Goal: Information Seeking & Learning: Learn about a topic

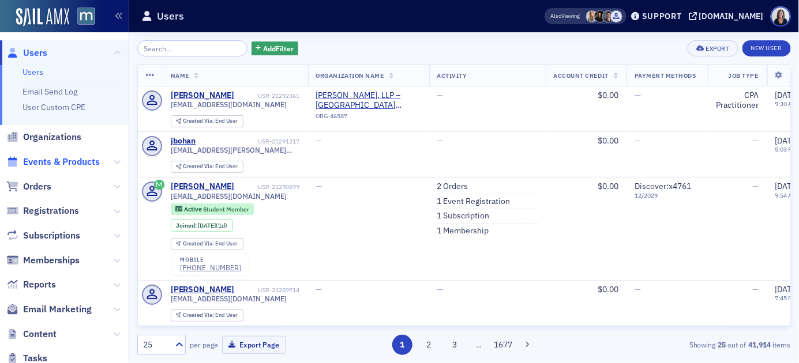
click at [93, 162] on span "Events & Products" at bounding box center [61, 162] width 77 height 13
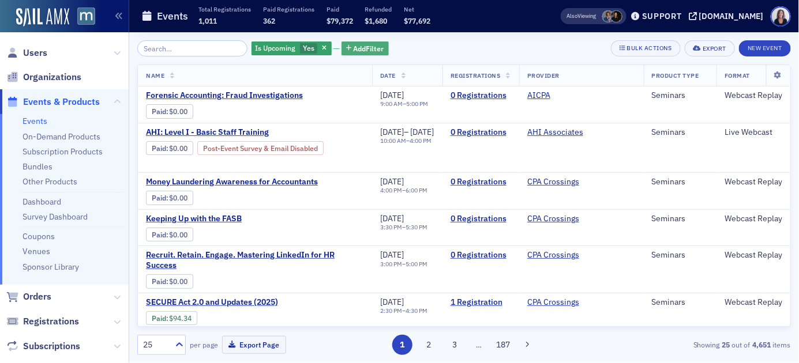
click at [360, 51] on span "Add Filter" at bounding box center [369, 48] width 31 height 10
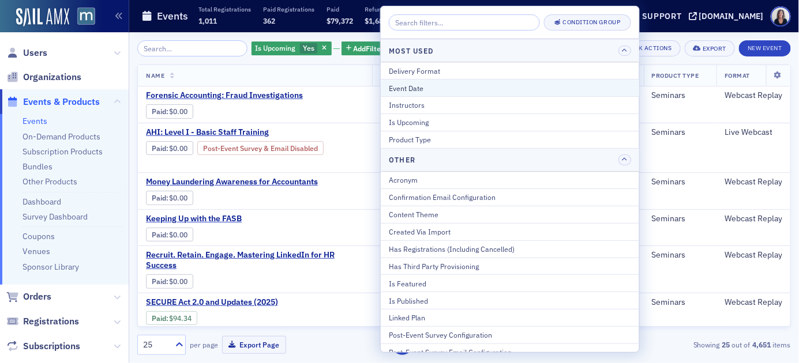
click at [395, 89] on div "Event Date" at bounding box center [510, 88] width 242 height 10
select select "8"
select select "2025"
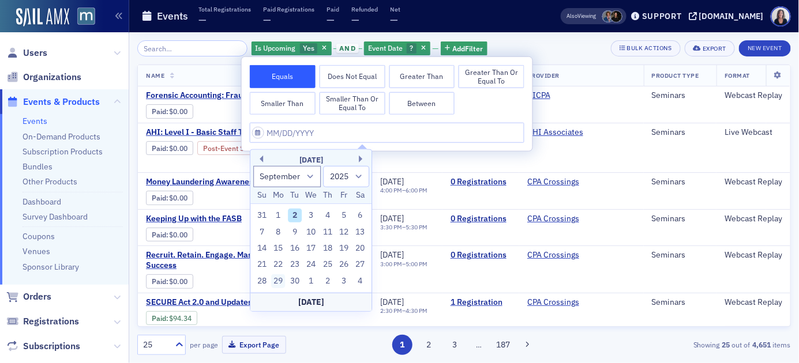
click at [281, 277] on div "29" at bounding box center [279, 282] width 14 height 14
type input "09/29/2025"
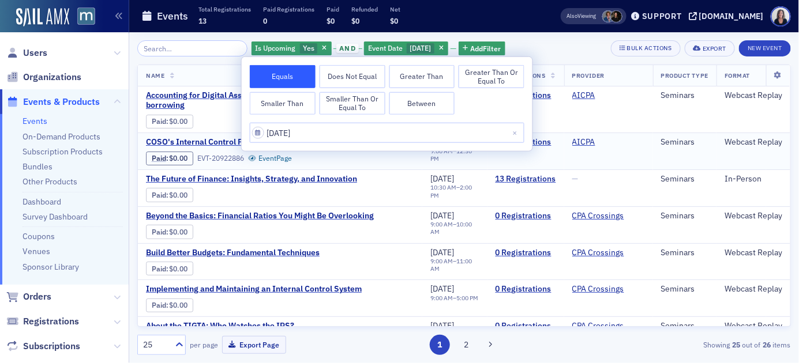
click at [386, 168] on td "COSO's Internal Control Framework Essentials Paid : $0.00 EVT-20922886 Event Pa…" at bounding box center [280, 151] width 284 height 37
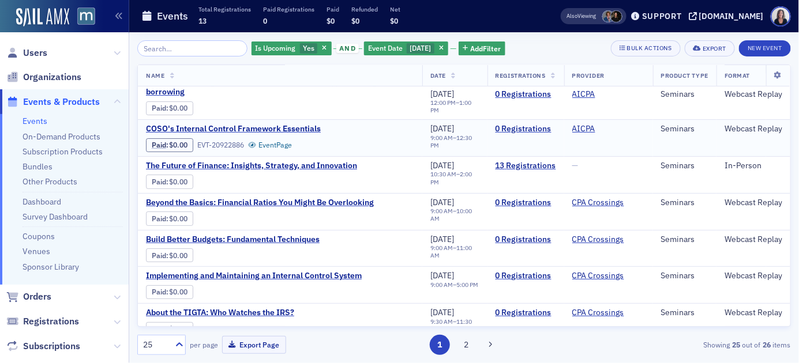
scroll to position [14, 0]
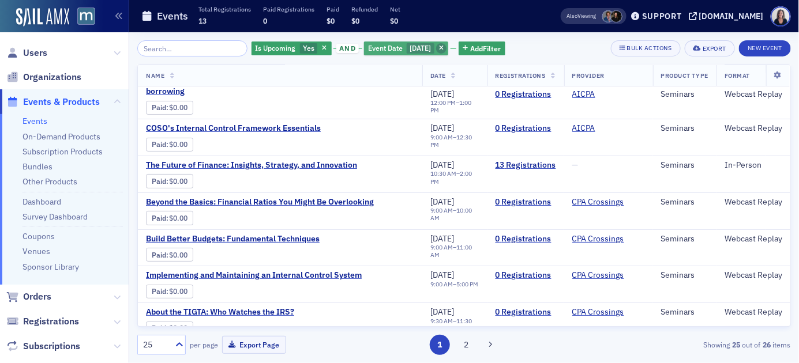
click at [444, 49] on icon "button" at bounding box center [441, 49] width 5 height 6
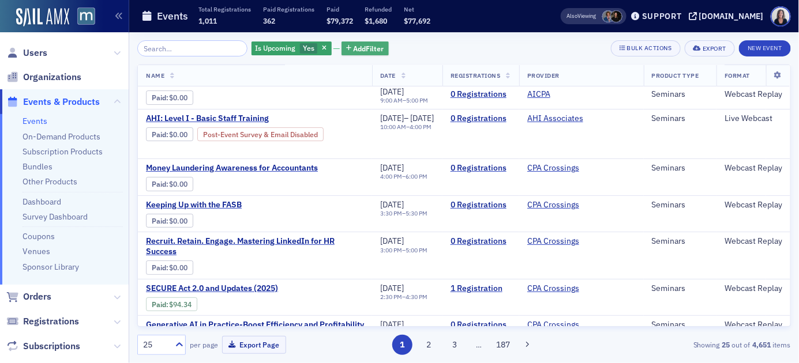
click at [355, 50] on span "Add Filter" at bounding box center [369, 48] width 31 height 10
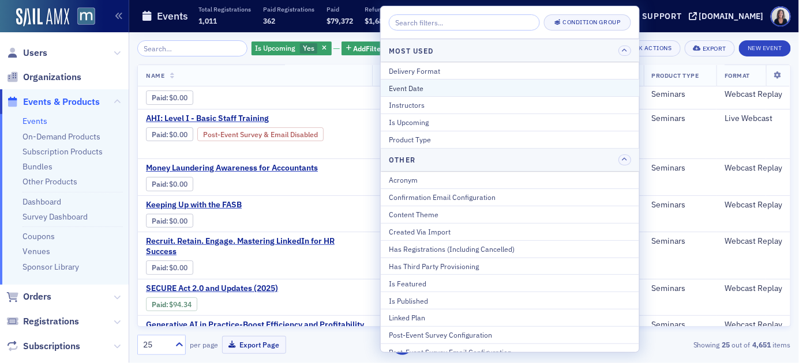
click at [403, 87] on div "Event Date" at bounding box center [510, 88] width 242 height 10
select select "8"
select select "2025"
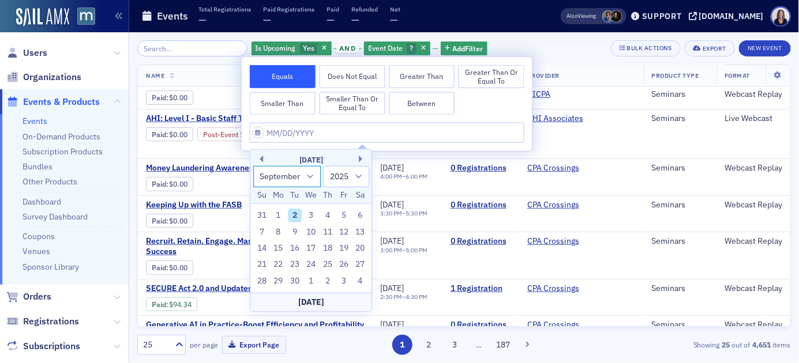
click at [310, 176] on select "January February March April May June July August September October November De…" at bounding box center [287, 176] width 68 height 21
select select "9"
click at [253, 166] on select "January February March April May June July August September October November De…" at bounding box center [287, 176] width 68 height 21
click at [328, 264] on div "23" at bounding box center [328, 265] width 14 height 14
type input "10/23/2025"
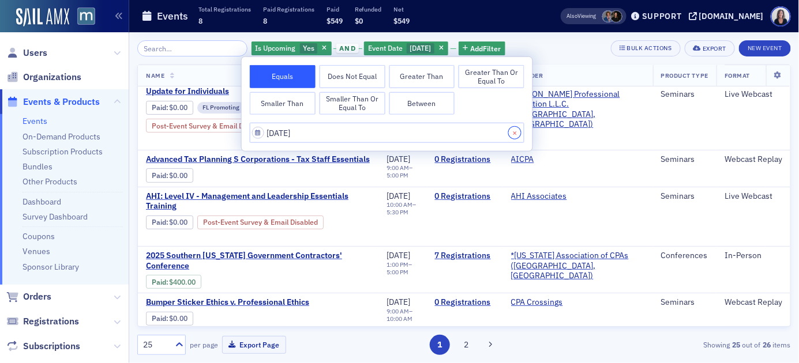
click at [518, 132] on button "Close" at bounding box center [517, 133] width 16 height 20
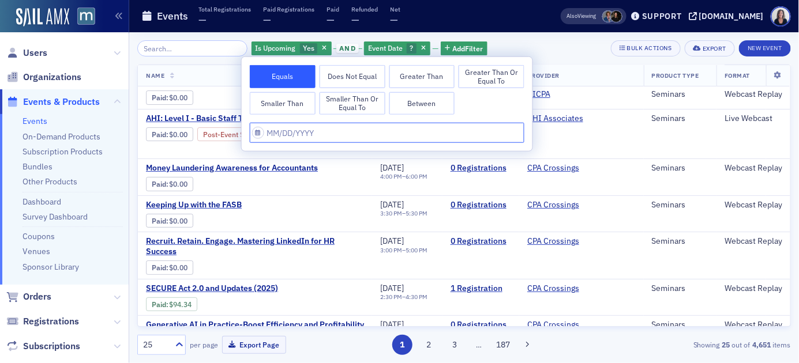
select select "8"
select select "2025"
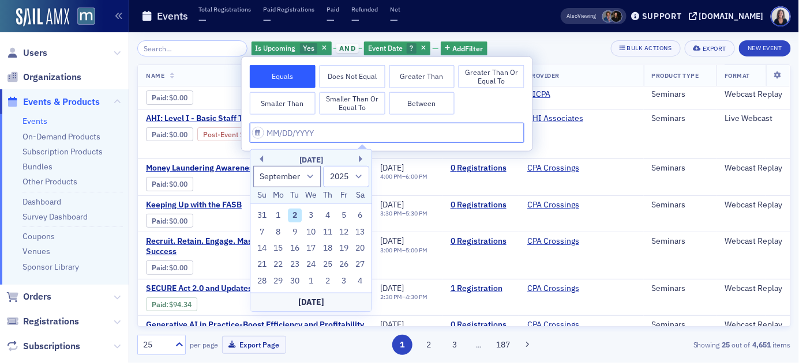
click at [498, 126] on input "text" at bounding box center [387, 133] width 275 height 20
click at [313, 177] on select "January February March April May June July August September October November De…" at bounding box center [287, 176] width 68 height 21
select select "9"
click at [253, 166] on select "January February March April May June July August September October November De…" at bounding box center [287, 176] width 68 height 21
click at [295, 279] on div "28" at bounding box center [295, 282] width 14 height 14
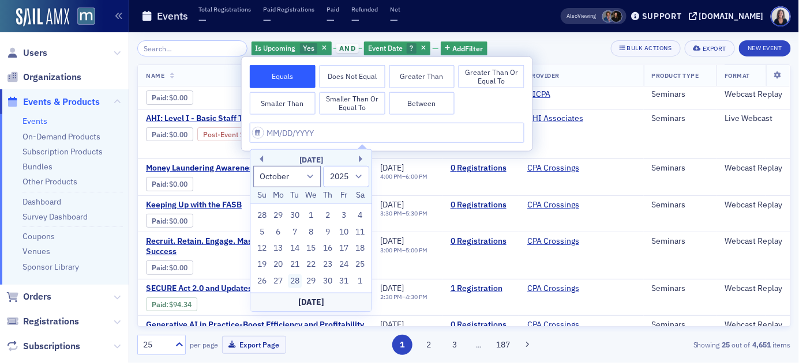
type input "10/28/2025"
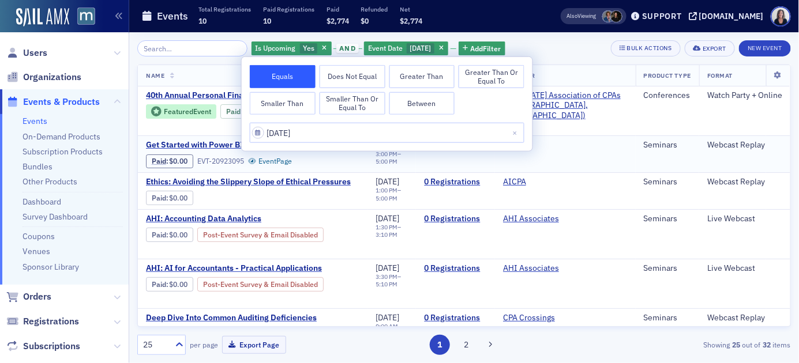
click at [359, 166] on div "Get Started with Power BI Paid : $0.00 EVT-20923095 Event Page" at bounding box center [252, 154] width 213 height 28
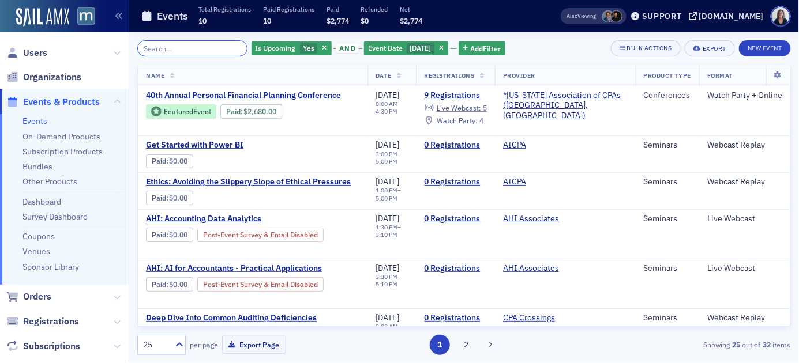
click at [208, 47] on input "search" at bounding box center [192, 48] width 110 height 16
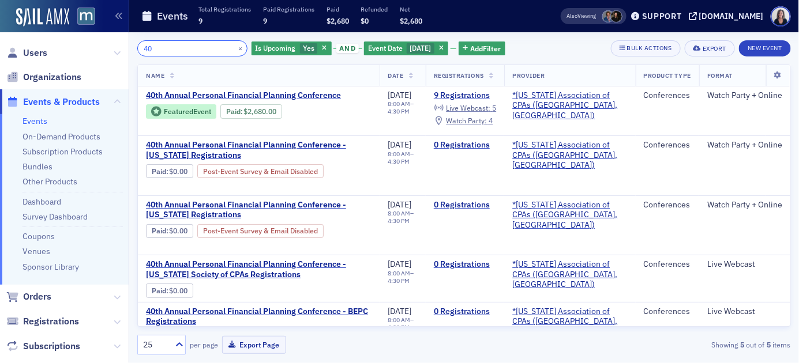
type input "40"
click at [44, 168] on link "Bundles" at bounding box center [37, 167] width 30 height 10
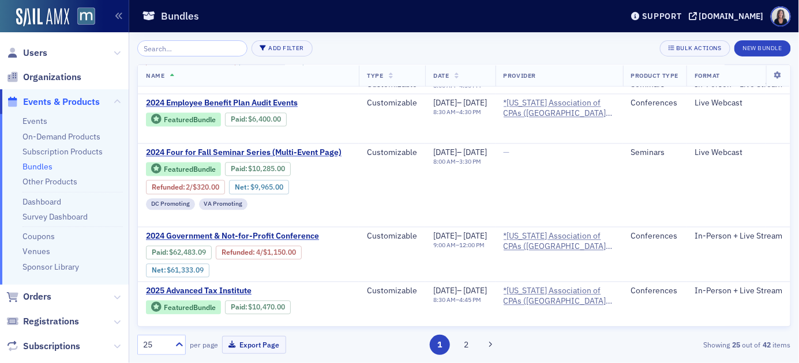
scroll to position [789, 0]
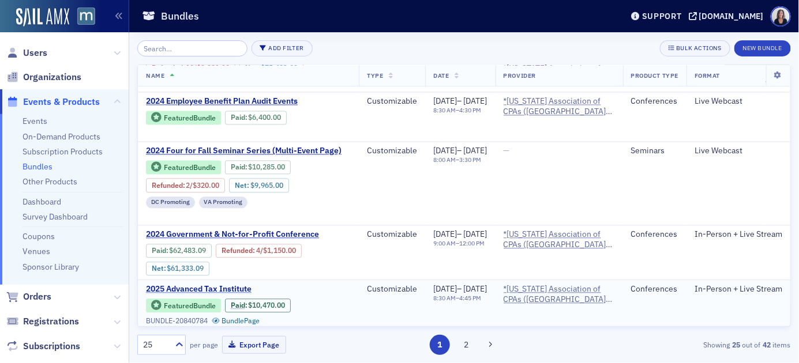
click at [196, 284] on span "2025 Advanced Tax Institute" at bounding box center [243, 289] width 194 height 10
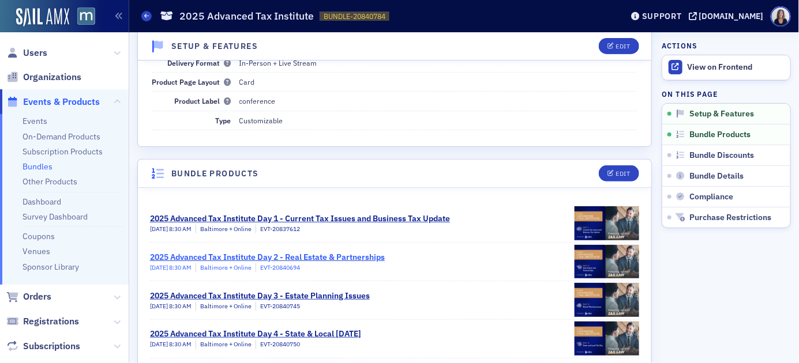
scroll to position [145, 0]
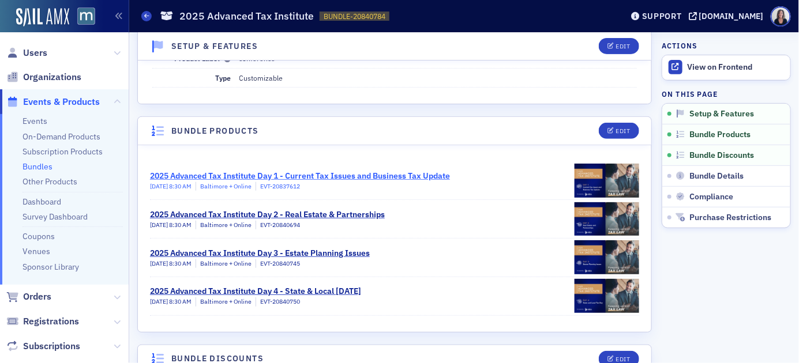
click at [388, 176] on div "2025 Advanced Tax Institute Day 1 - Current Tax Issues and Business Tax Update" at bounding box center [300, 176] width 300 height 12
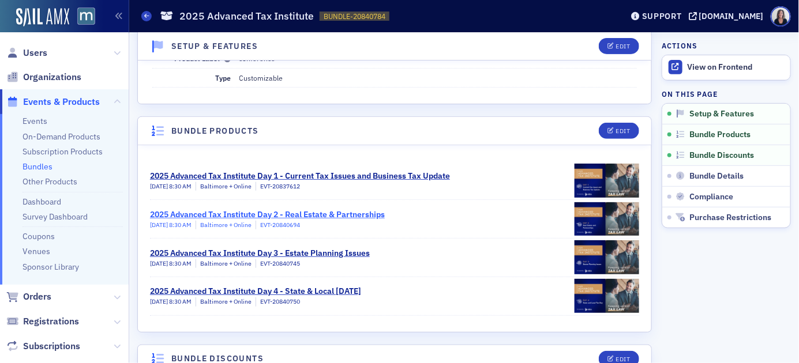
click at [272, 217] on div "2025 Advanced Tax Institute Day 2 - Real Estate & Partnerships" at bounding box center [267, 215] width 235 height 12
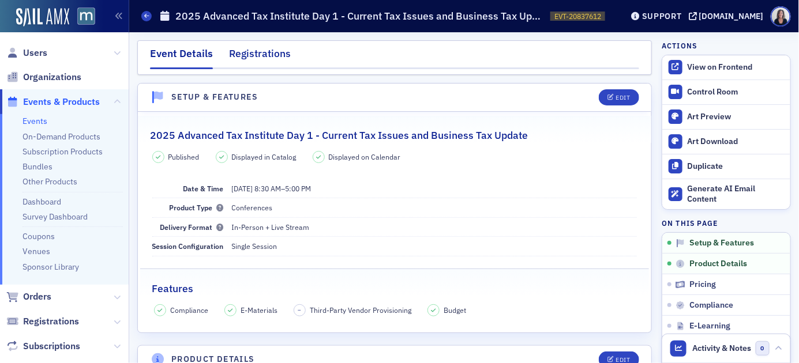
click at [274, 55] on div "Registrations" at bounding box center [260, 56] width 62 height 21
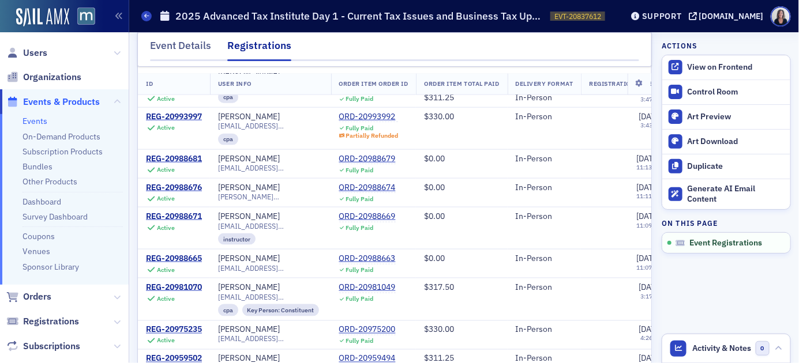
scroll to position [142, 0]
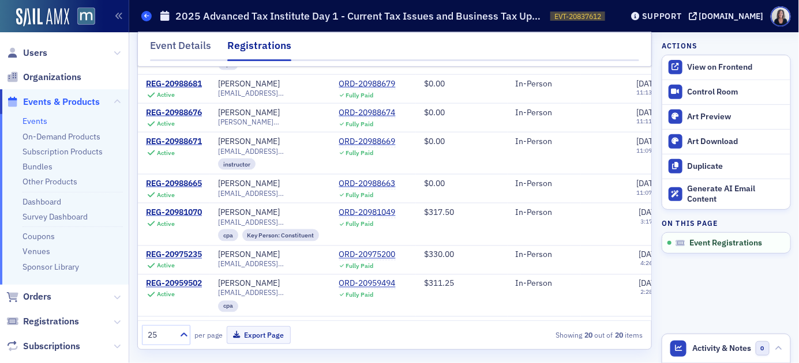
click at [147, 16] on icon at bounding box center [146, 15] width 5 height 5
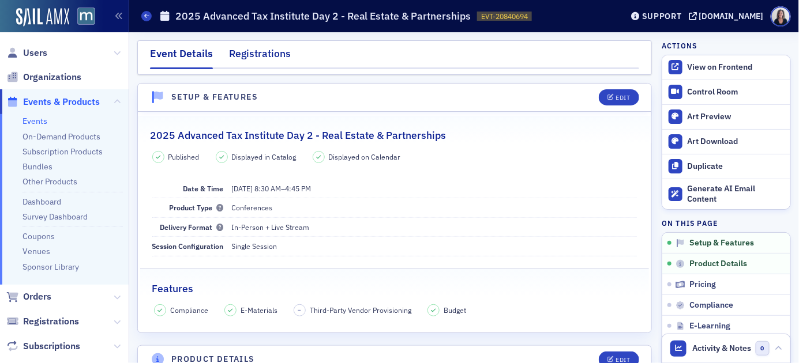
click at [277, 51] on div "Registrations" at bounding box center [260, 56] width 62 height 21
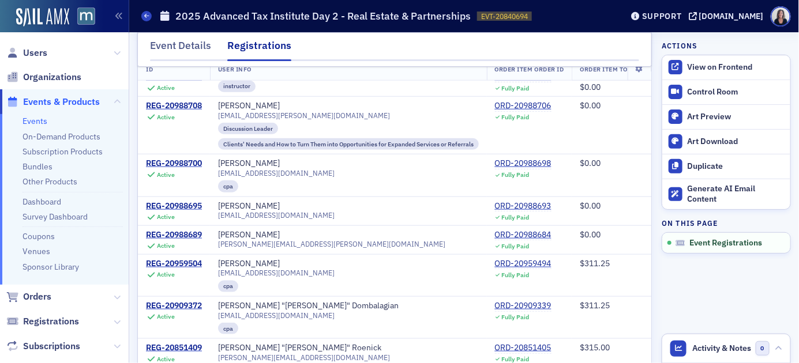
scroll to position [142, 0]
